Goal: Information Seeking & Learning: Check status

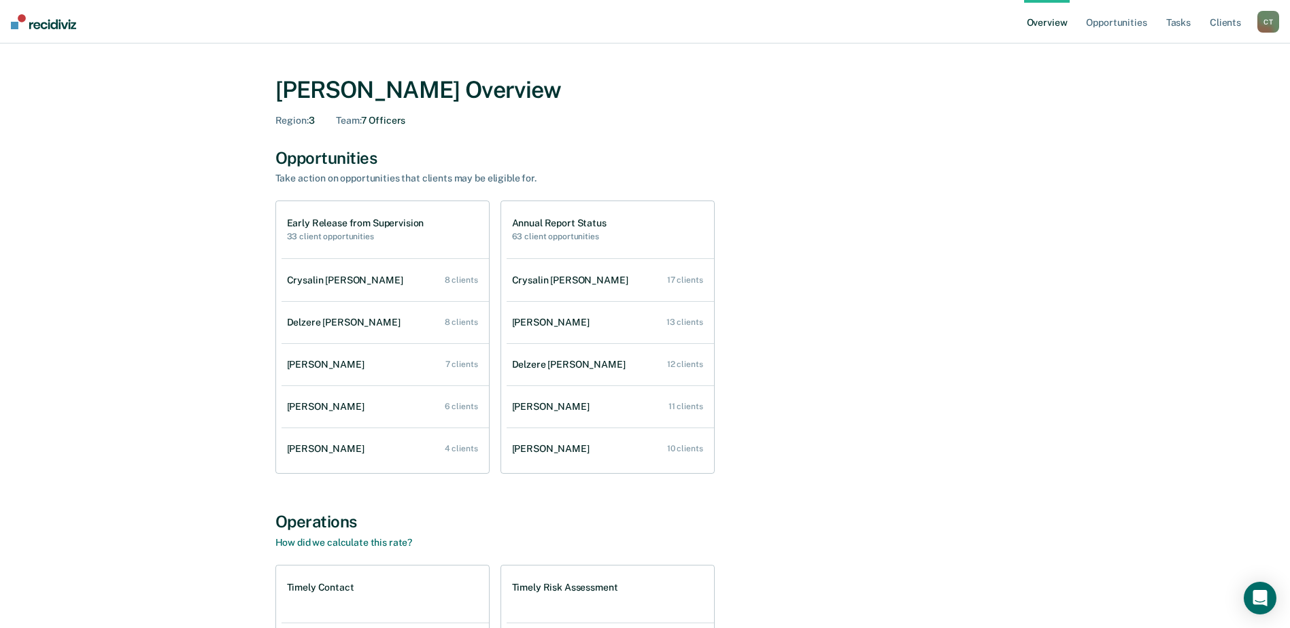
click at [377, 224] on h1 "Early Release from Supervision" at bounding box center [355, 224] width 137 height 12
click at [560, 232] on h2 "63 client opportunities" at bounding box center [559, 237] width 95 height 10
click at [571, 216] on div "Annual Report Status 63 client opportunities" at bounding box center [610, 229] width 207 height 57
click at [381, 283] on link "Crysalin [PERSON_NAME] 8 clients" at bounding box center [385, 280] width 207 height 39
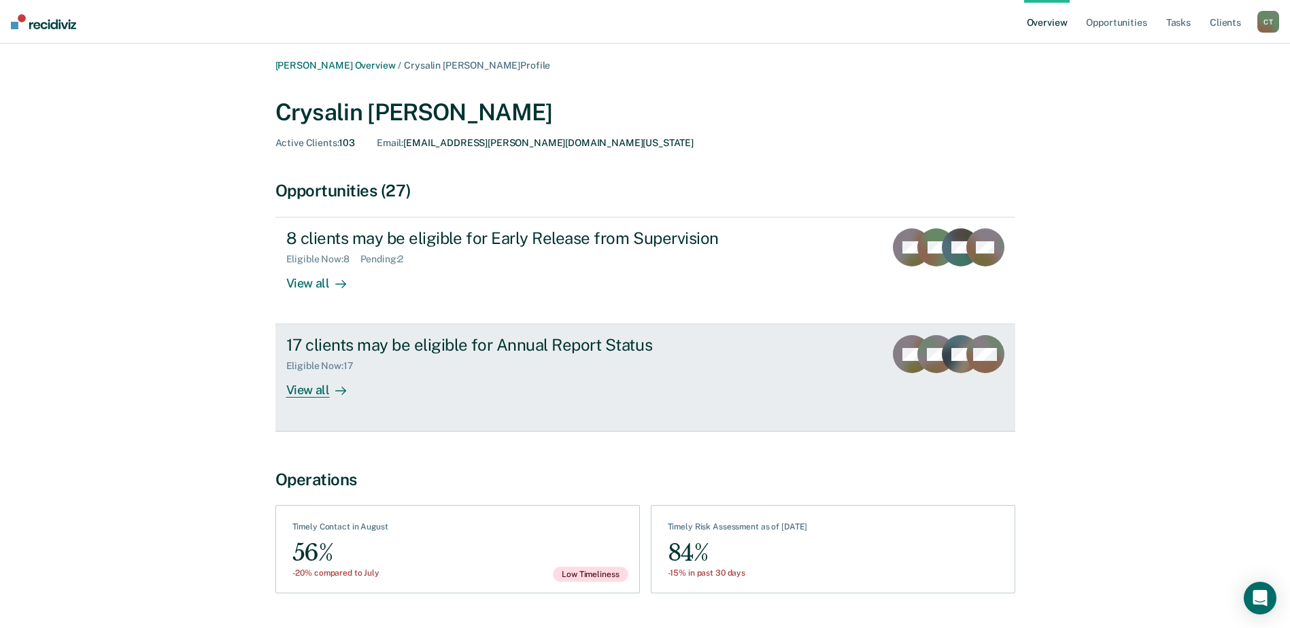
click at [331, 392] on div at bounding box center [338, 391] width 16 height 16
